Goal: Information Seeking & Learning: Find specific fact

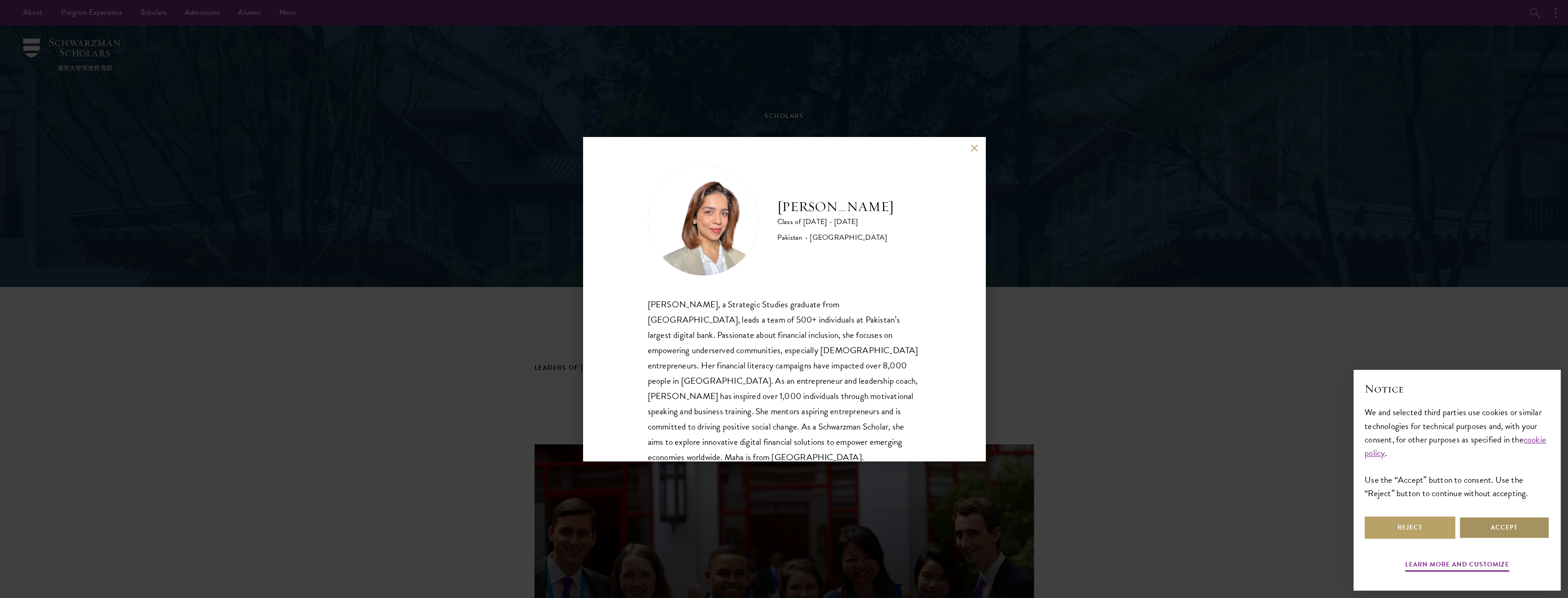
click at [1478, 531] on button "Accept" at bounding box center [1504, 528] width 91 height 22
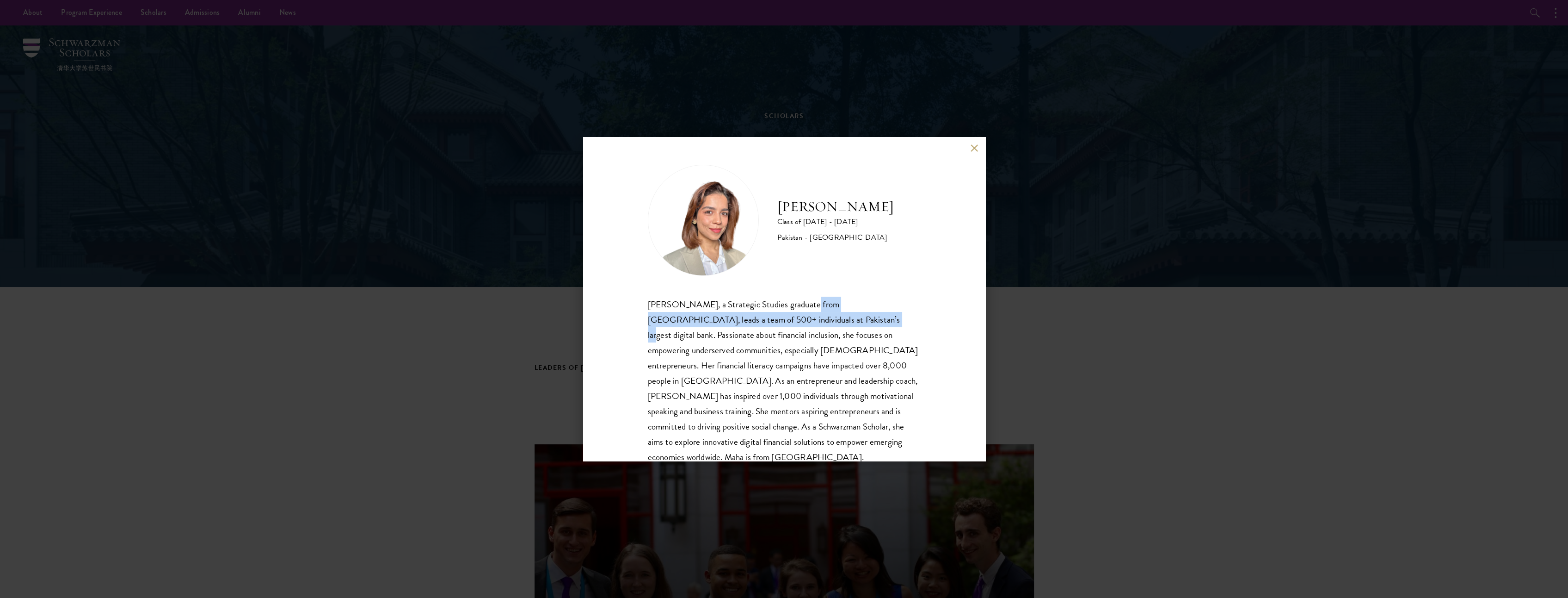
drag, startPoint x: 794, startPoint y: 308, endPoint x: 798, endPoint y: 321, distance: 13.6
click at [798, 321] on div "Maha Latif, a Strategic Studies graduate from National Defence University, lead…" at bounding box center [784, 381] width 273 height 169
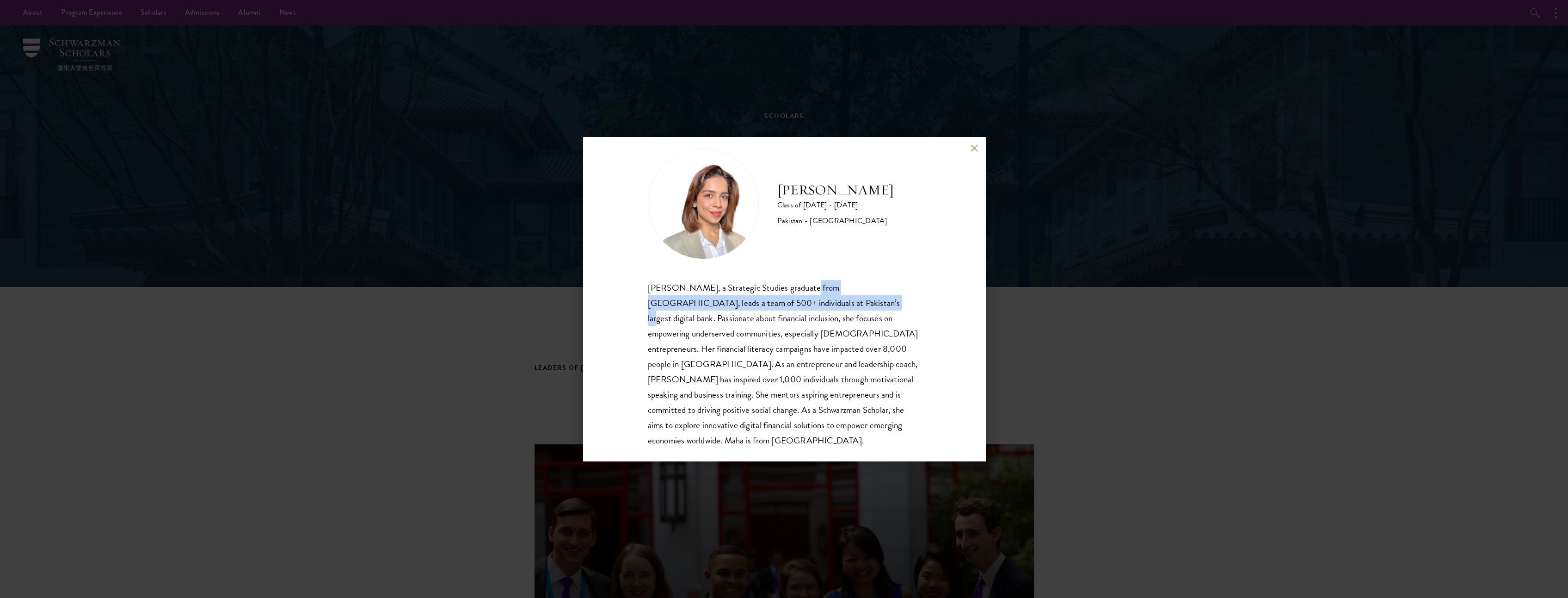
scroll to position [32, 0]
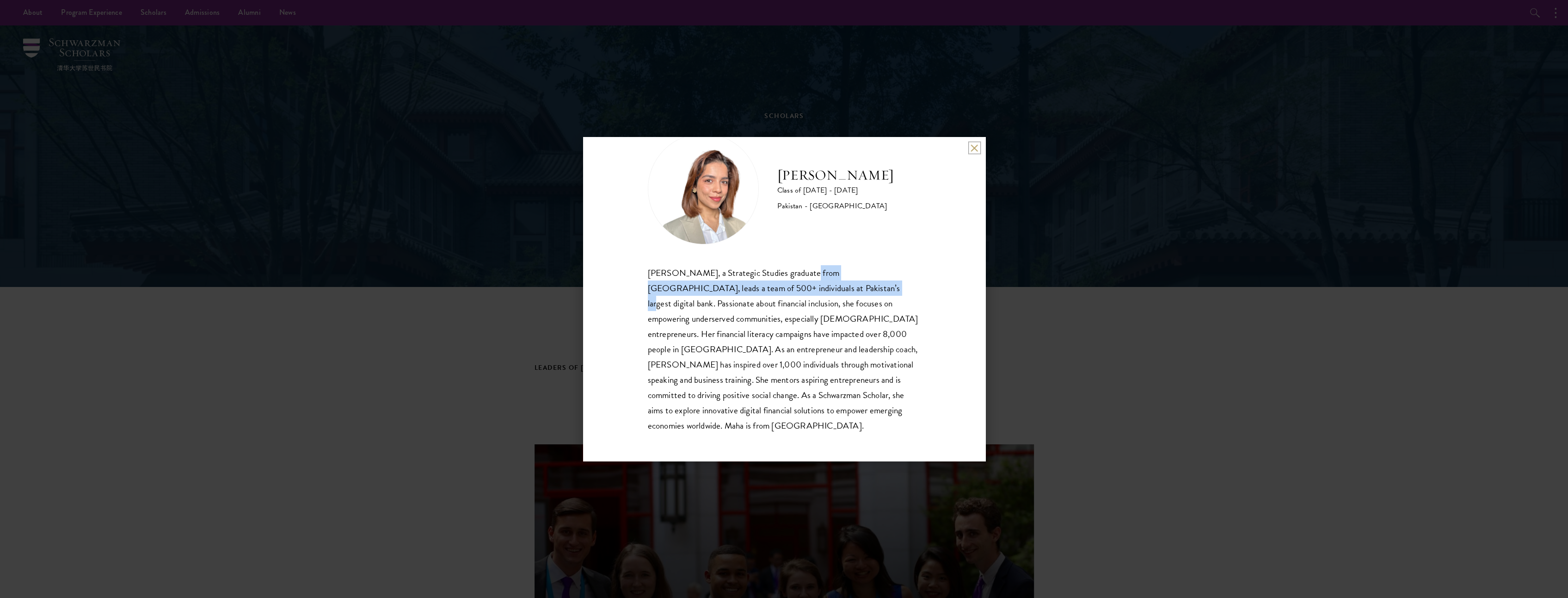
click at [971, 149] on button at bounding box center [974, 148] width 8 height 8
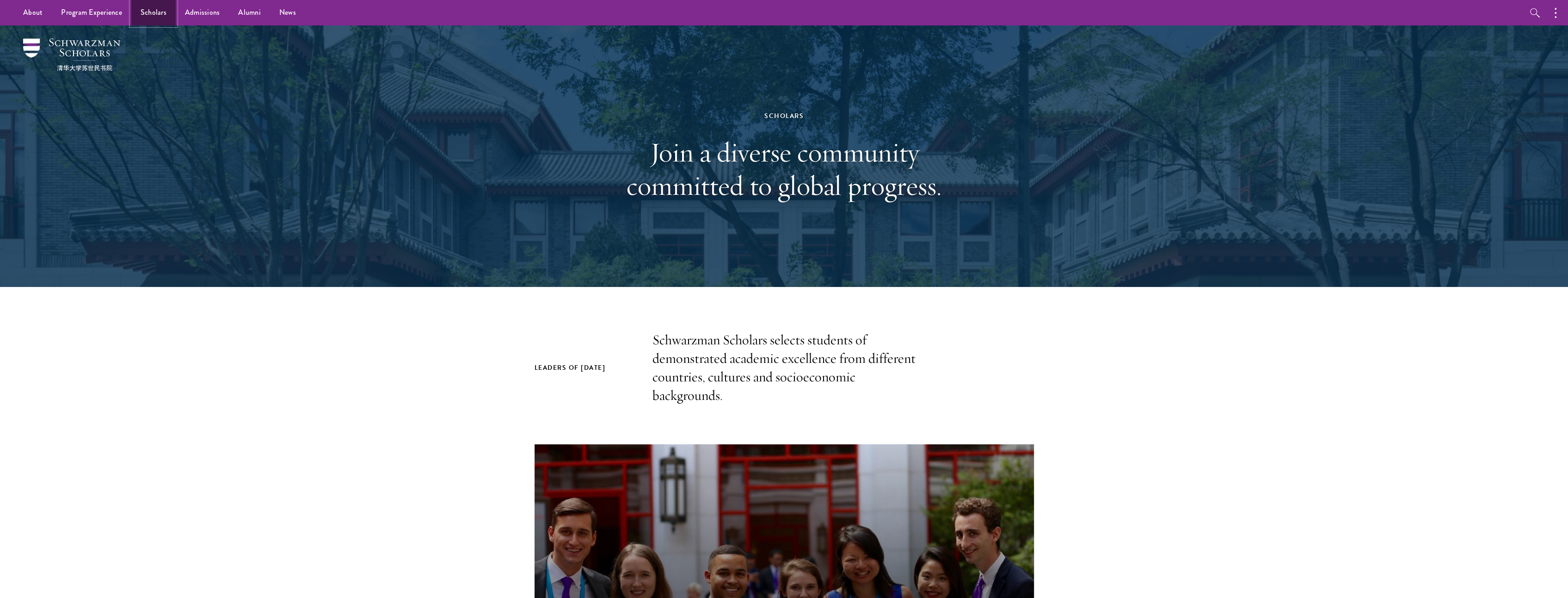
click at [160, 17] on link "Scholars" at bounding box center [154, 13] width 44 height 25
